Goal: Task Accomplishment & Management: Complete application form

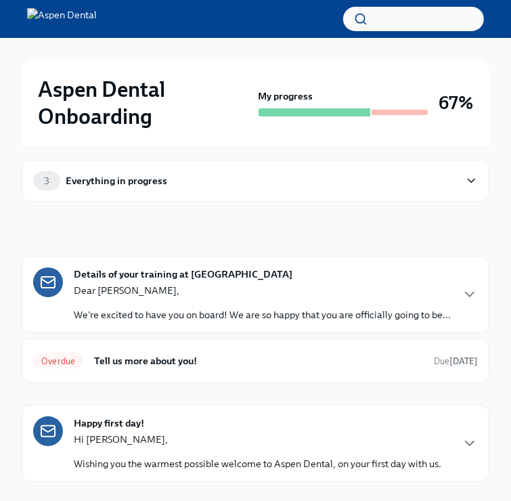
scroll to position [37, 0]
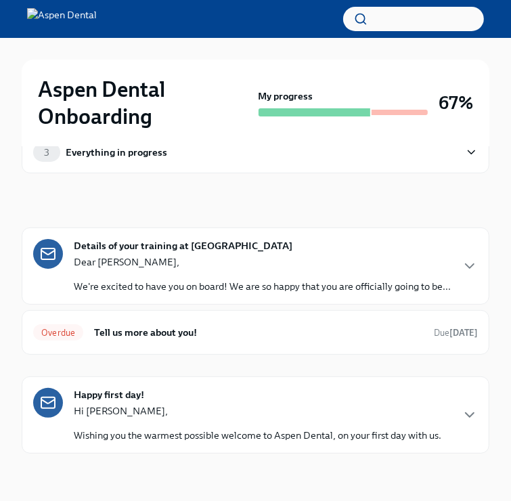
click at [126, 336] on h6 "Tell us more about you!" at bounding box center [258, 332] width 329 height 15
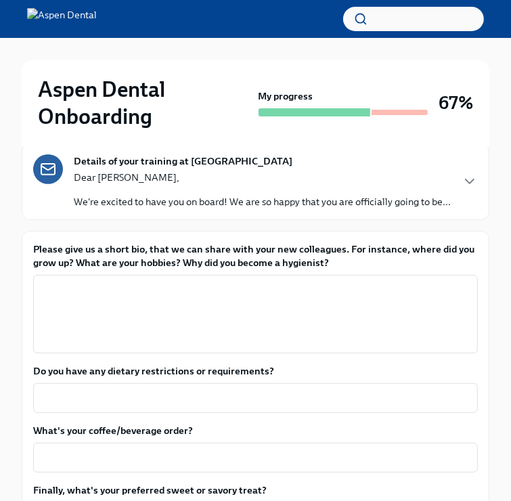
scroll to position [187, 0]
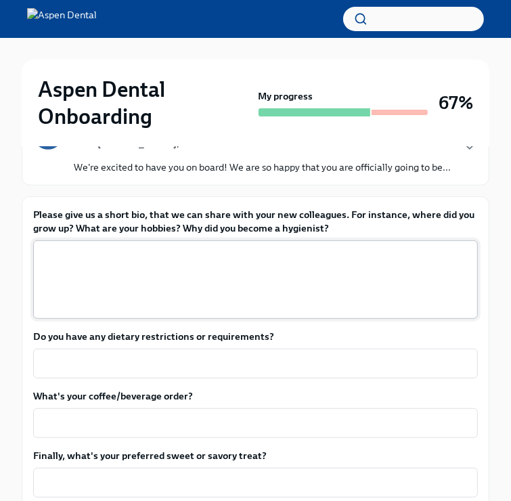
click at [169, 257] on textarea "Please give us a short bio, that we can share with your new colleagues. For ins…" at bounding box center [255, 279] width 428 height 65
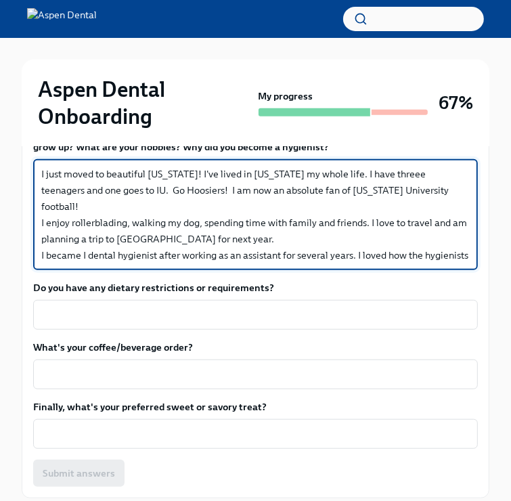
scroll to position [269, 0]
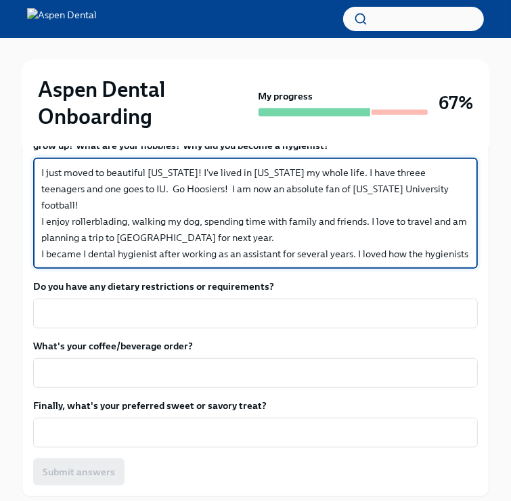
type textarea "I just moved to beautiful [US_STATE]! I've lived in [US_STATE] my whole life. I…"
click at [63, 316] on textarea "Do you have any dietary restrictions or requirements?" at bounding box center [255, 313] width 428 height 16
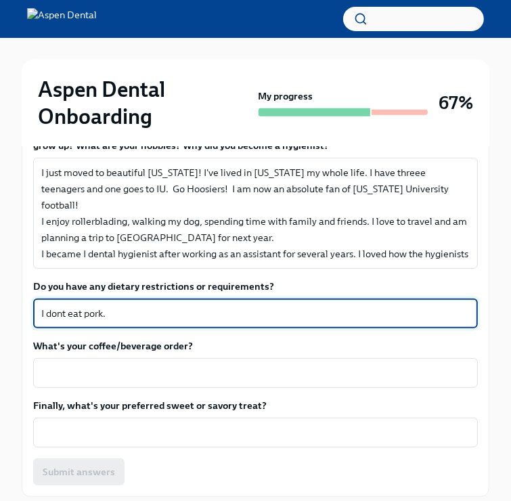
click at [62, 311] on textarea "I dont eat pork." at bounding box center [255, 313] width 428 height 16
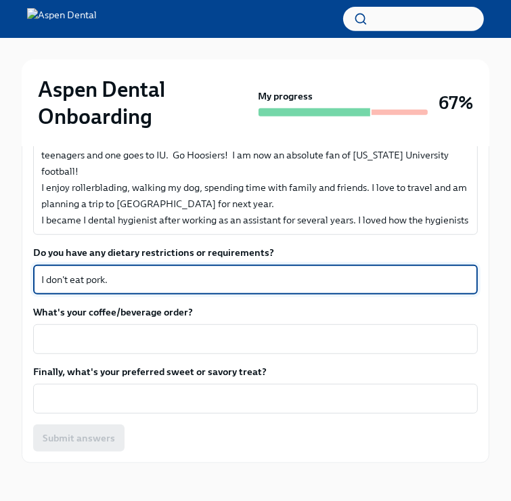
scroll to position [303, 0]
type textarea "I don't eat pork."
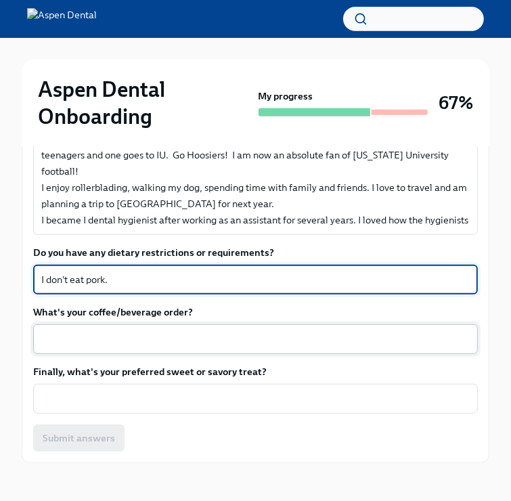
click at [333, 332] on textarea "What's your coffee/beverage order?" at bounding box center [255, 339] width 428 height 16
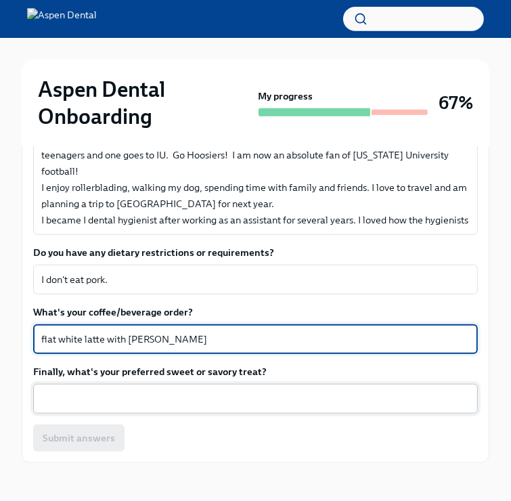
type textarea "flat white latte with [PERSON_NAME]"
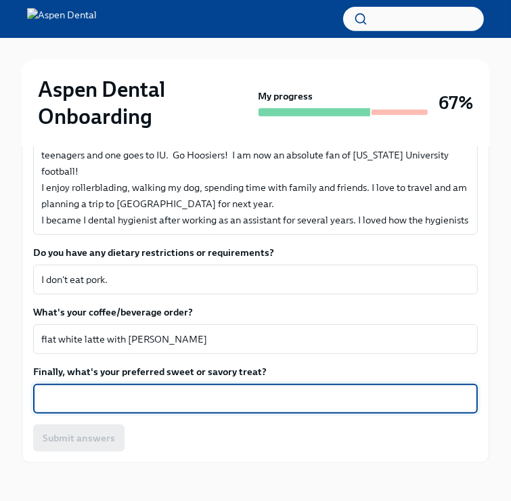
click at [92, 399] on textarea "Finally, what's your preferred sweet or savory treat?" at bounding box center [255, 398] width 428 height 16
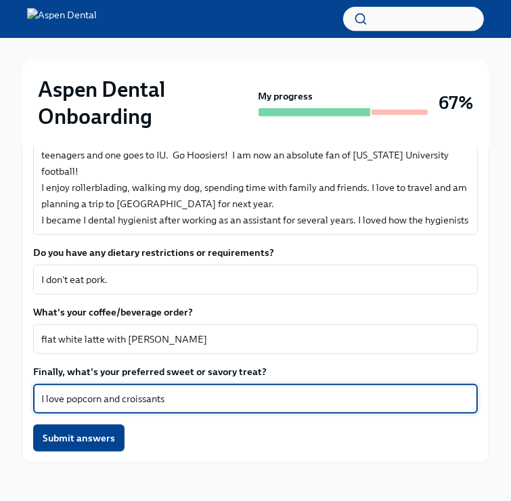
type textarea "I love popcorn and croissants"
click at [87, 443] on button "Submit answers" at bounding box center [78, 437] width 91 height 27
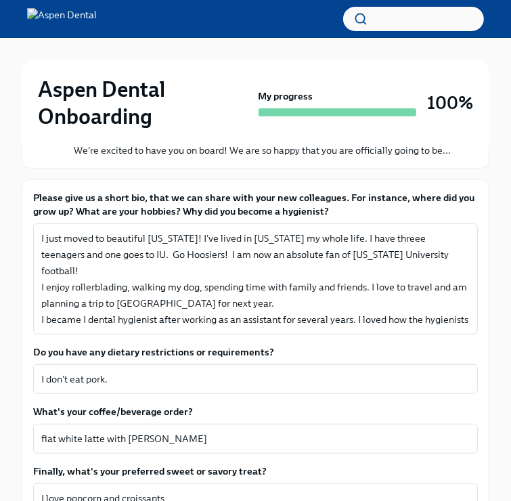
scroll to position [0, 0]
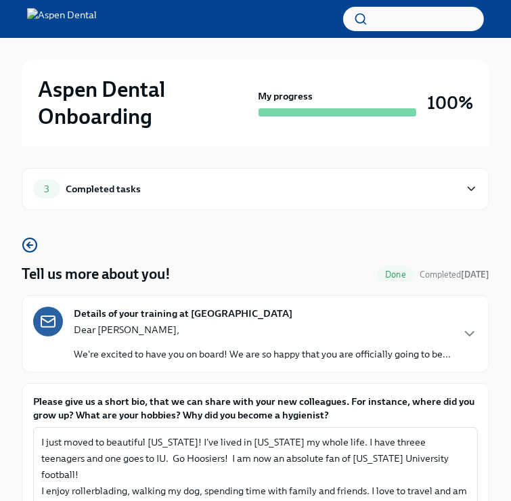
click at [471, 182] on icon at bounding box center [471, 189] width 13 height 14
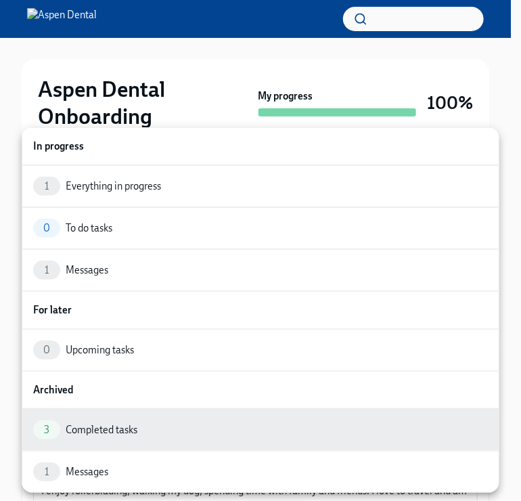
click at [76, 275] on div "Messages" at bounding box center [87, 270] width 43 height 14
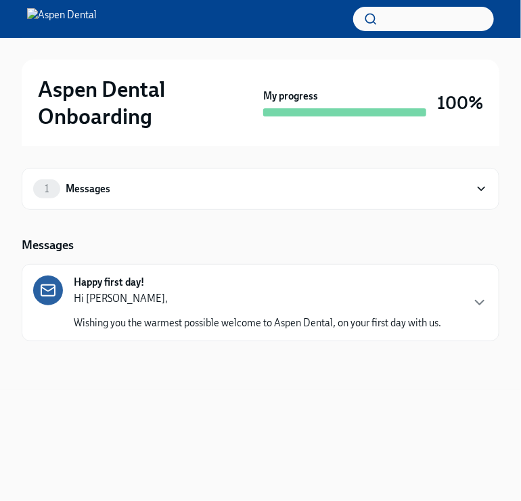
click at [474, 296] on icon "button" at bounding box center [480, 302] width 16 height 16
click at [472, 187] on div "1 Everything in progress" at bounding box center [260, 188] width 455 height 19
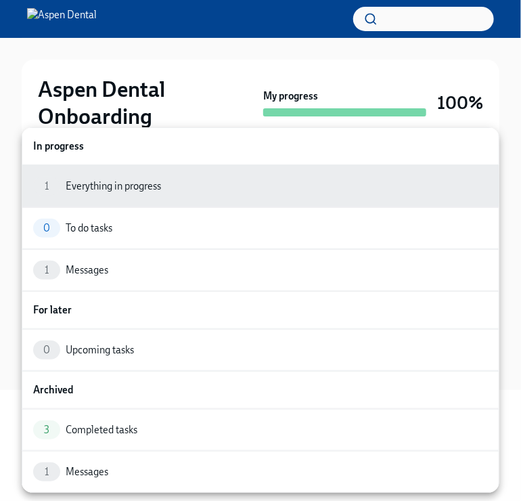
click at [156, 269] on div "1 Messages" at bounding box center [260, 269] width 455 height 19
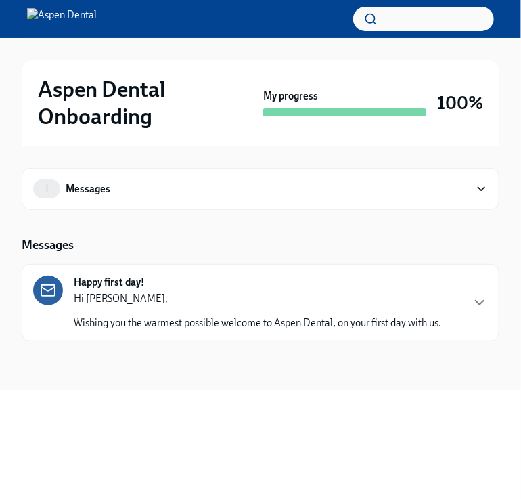
click at [479, 301] on icon "button" at bounding box center [480, 302] width 16 height 16
